Goal: Transaction & Acquisition: Download file/media

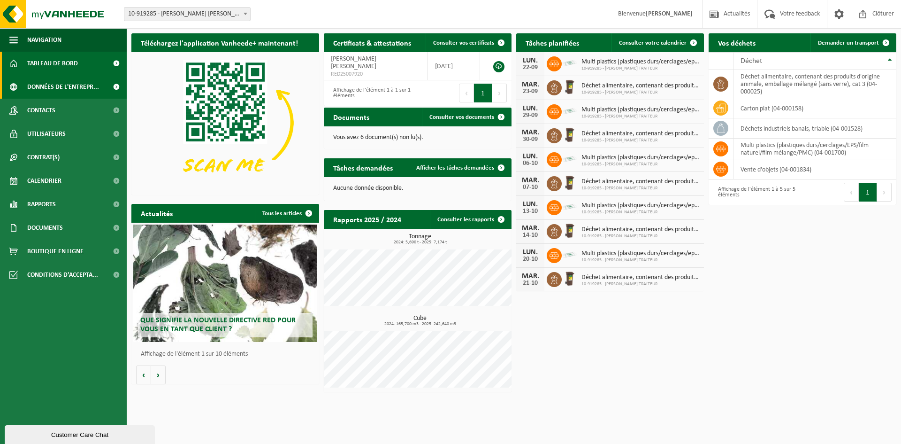
click at [56, 88] on span "Données de l'entrepr..." at bounding box center [63, 86] width 72 height 23
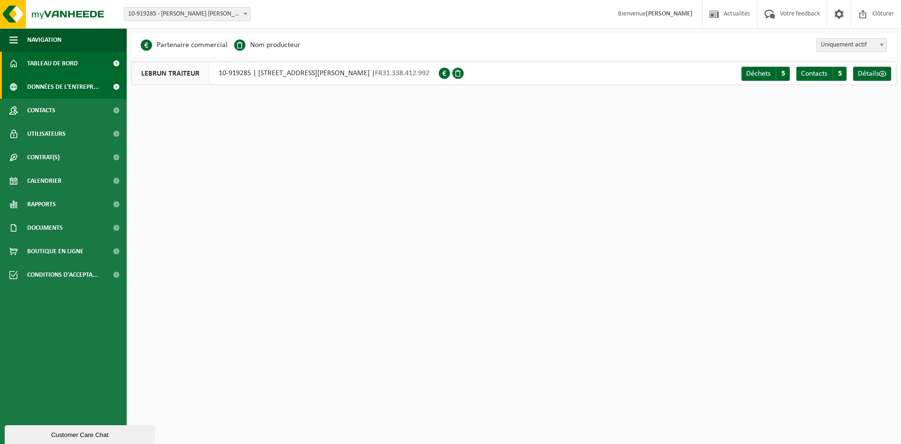
click at [68, 70] on span "Tableau de bord" at bounding box center [52, 63] width 51 height 23
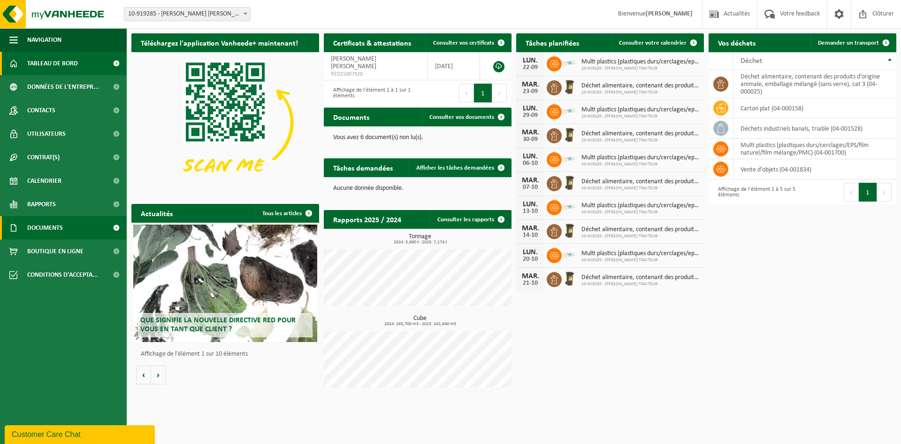
click at [65, 220] on link "Documents" at bounding box center [63, 227] width 127 height 23
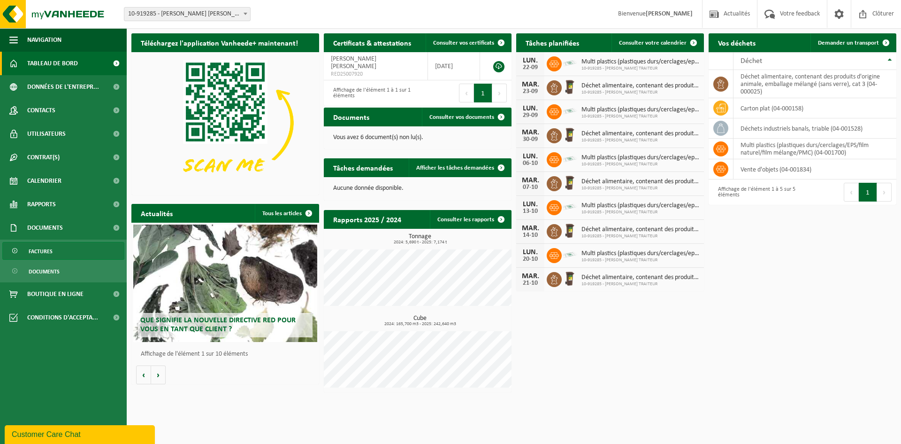
click at [69, 253] on link "Factures" at bounding box center [63, 251] width 122 height 18
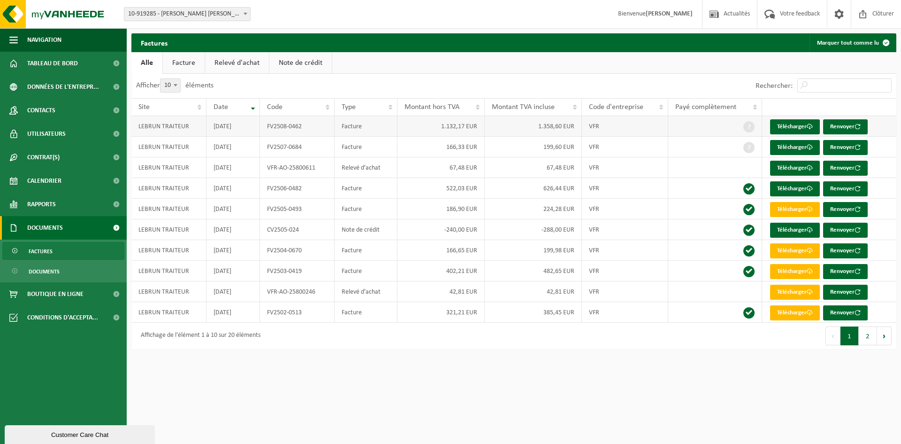
click at [398, 134] on td "1.132,17 EUR" at bounding box center [442, 126] width 88 height 21
click at [300, 129] on td "FV2508-0462" at bounding box center [297, 126] width 75 height 21
click at [749, 123] on span at bounding box center [749, 126] width 11 height 11
click at [330, 131] on td "FV2508-0462" at bounding box center [297, 126] width 75 height 21
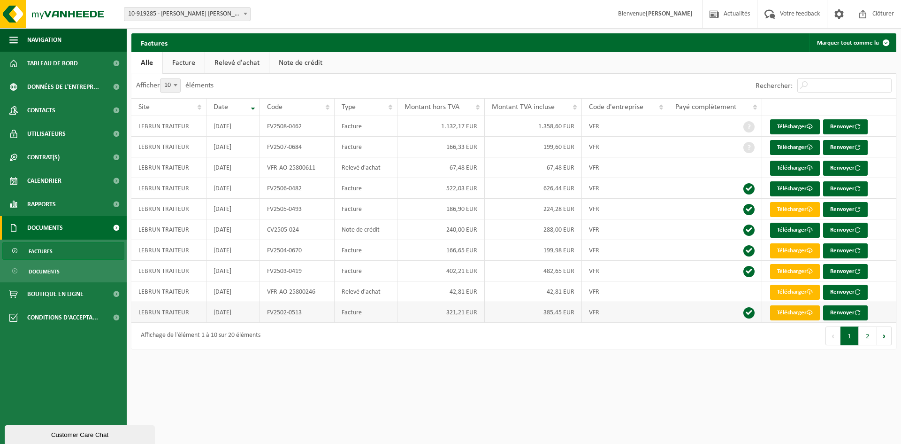
click at [784, 313] on link "Télécharger" at bounding box center [795, 312] width 50 height 15
click at [786, 295] on link "Télécharger" at bounding box center [795, 291] width 50 height 15
click at [784, 270] on link "Télécharger" at bounding box center [795, 271] width 50 height 15
click at [787, 254] on link "Télécharger" at bounding box center [795, 250] width 50 height 15
click at [792, 225] on link "Télécharger" at bounding box center [795, 230] width 50 height 15
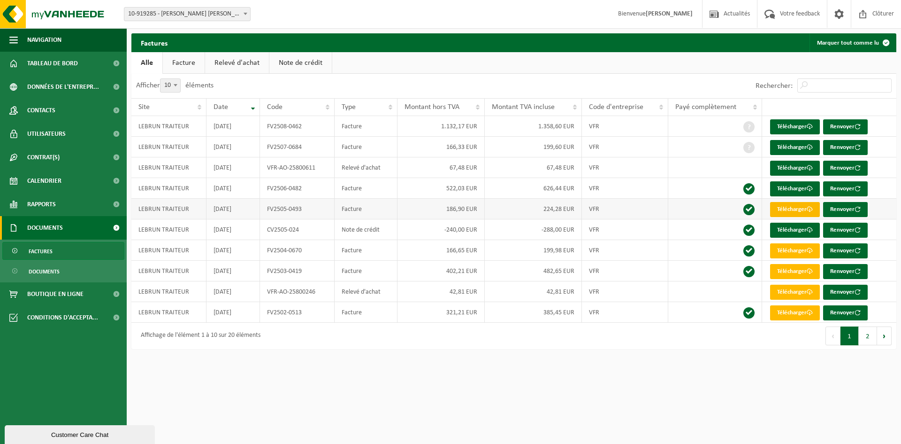
click at [792, 211] on link "Télécharger" at bounding box center [795, 209] width 50 height 15
click at [792, 189] on link "Télécharger" at bounding box center [795, 188] width 50 height 15
click at [792, 162] on link "Télécharger" at bounding box center [795, 168] width 50 height 15
click at [791, 146] on link "Télécharger" at bounding box center [795, 147] width 50 height 15
